Goal: Book appointment/travel/reservation

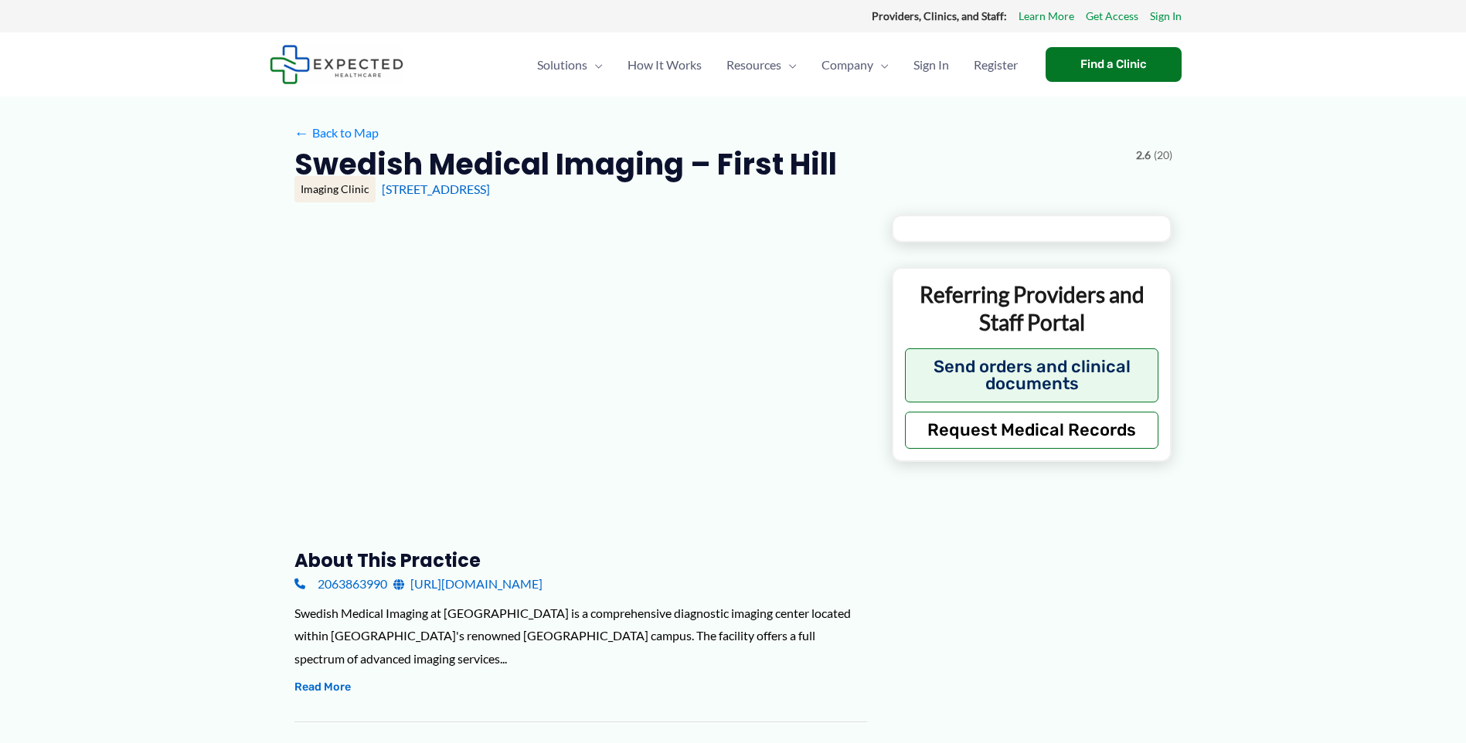
type input "**********"
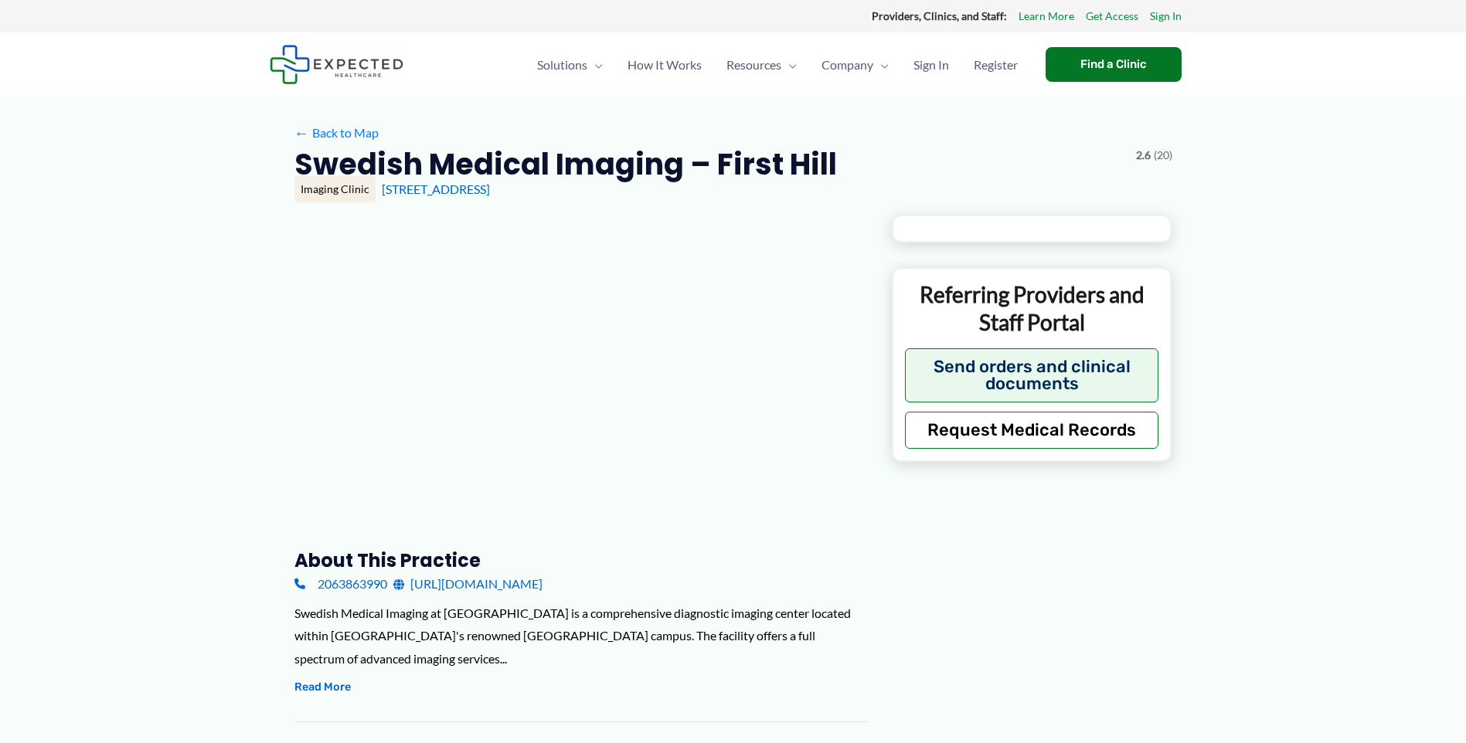
type input "**********"
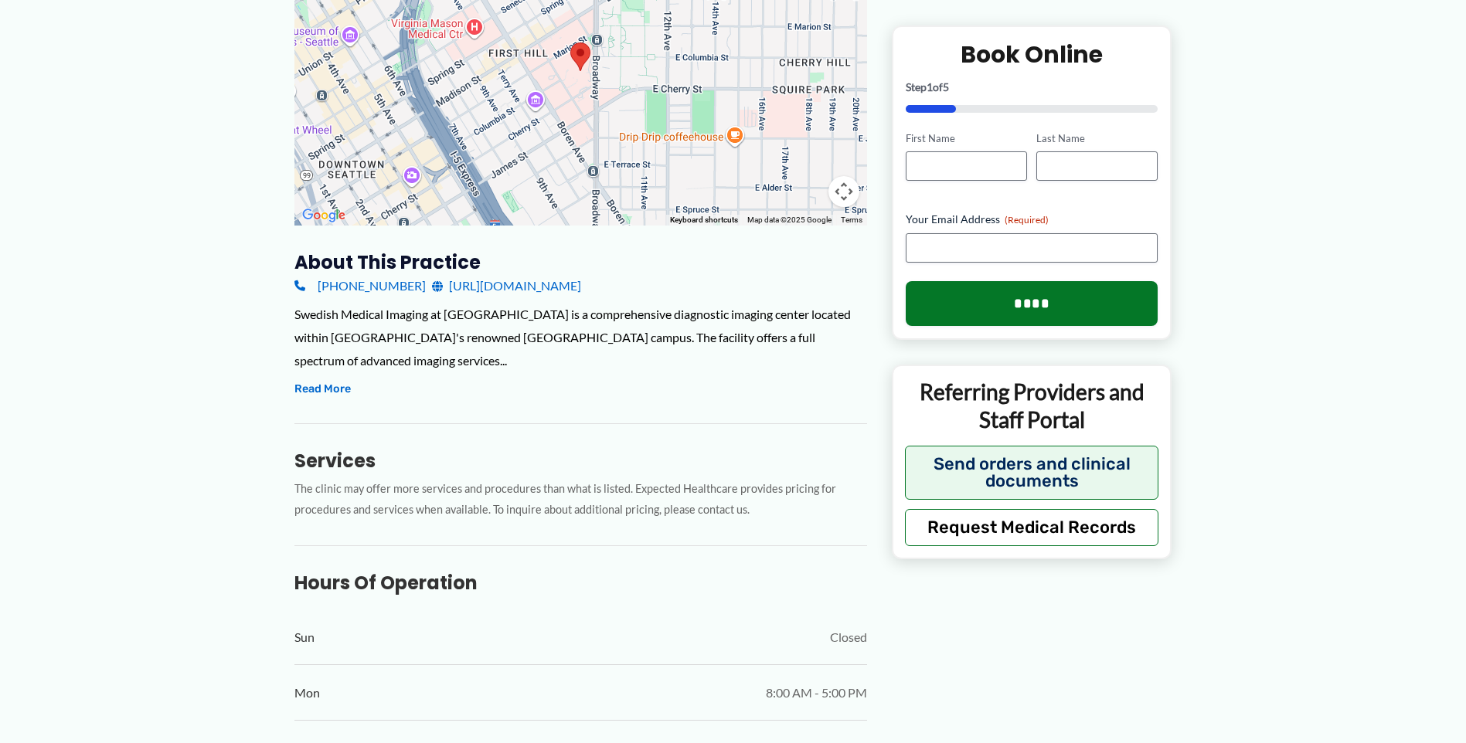
scroll to position [232, 0]
